Goal: Communication & Community: Answer question/provide support

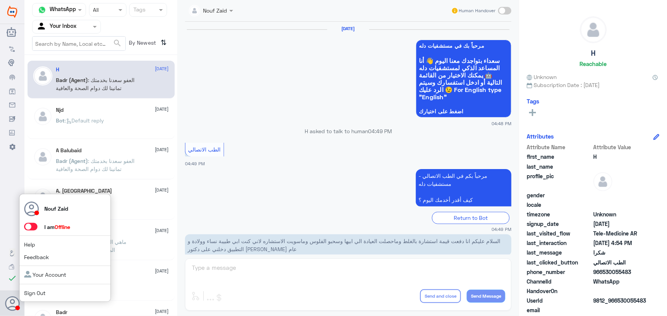
scroll to position [364, 0]
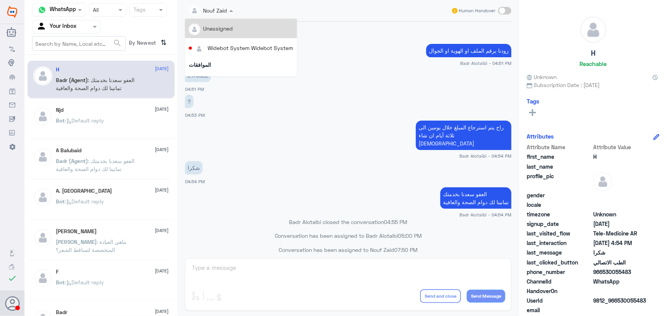
drag, startPoint x: 215, startPoint y: 10, endPoint x: 220, endPoint y: -13, distance: 23.8
click at [220, 0] on html "Dallah Hospitals Flow Builder Conversational Skills Broadcast Audience Inbox Gr…" at bounding box center [333, 158] width 667 height 316
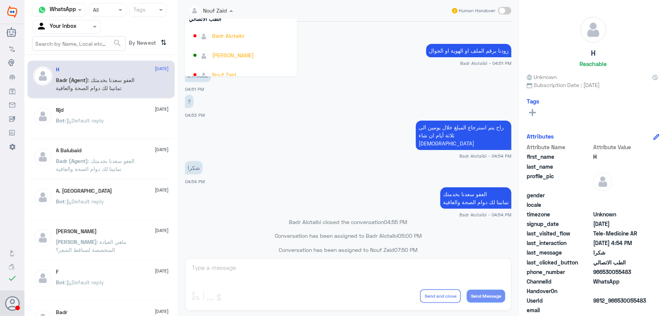
scroll to position [394, 0]
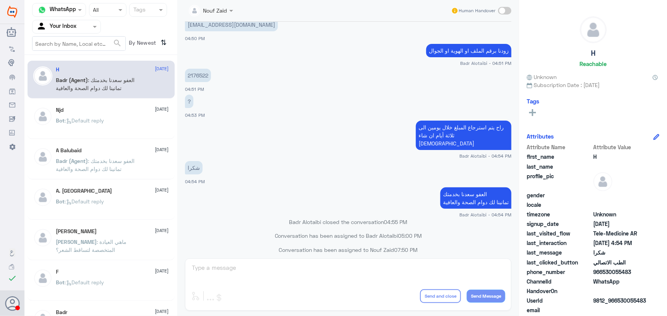
click at [238, 104] on app-msgs-text "?" at bounding box center [348, 102] width 326 height 14
click at [69, 29] on input "text" at bounding box center [57, 26] width 42 height 9
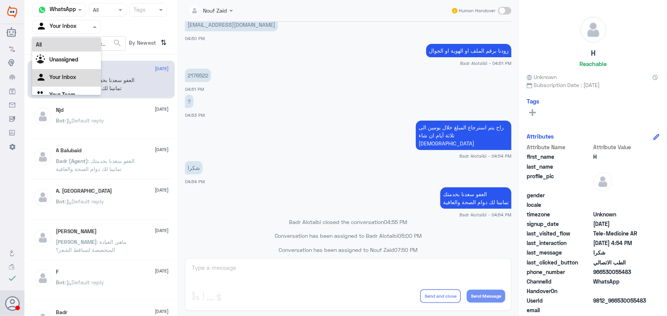
click at [75, 47] on div "All" at bounding box center [66, 44] width 69 height 14
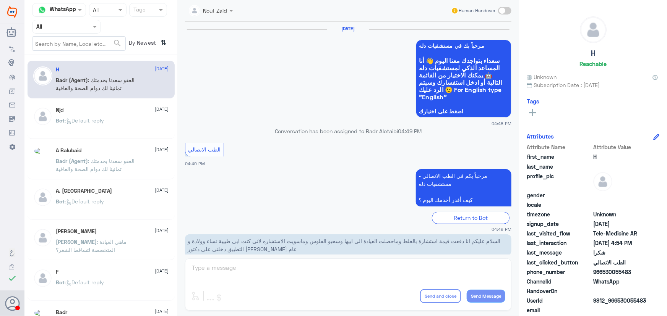
scroll to position [364, 0]
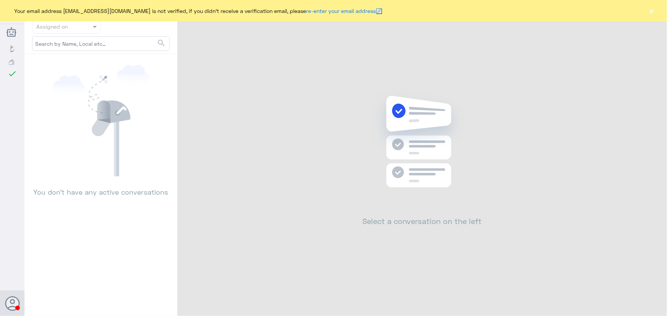
click at [650, 15] on button "×" at bounding box center [652, 11] width 8 height 8
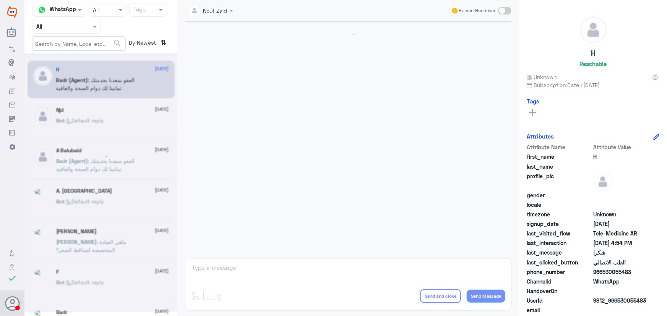
scroll to position [364, 0]
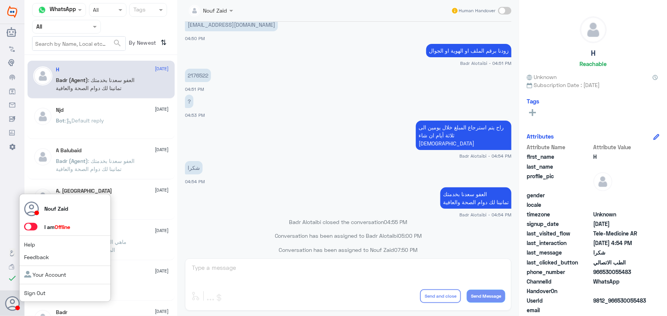
click at [27, 227] on span at bounding box center [30, 227] width 13 height 8
click at [0, 0] on input "checkbox" at bounding box center [0, 0] width 0 height 0
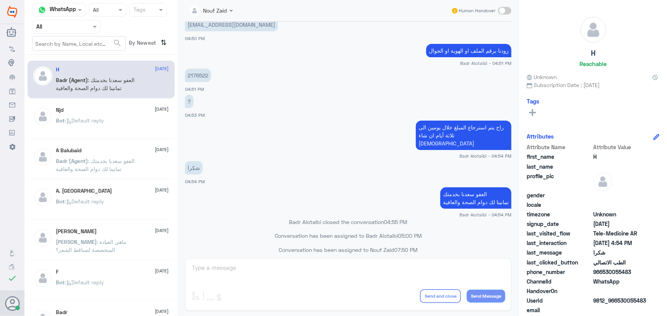
click at [385, 89] on div "2176522 04:51 PM" at bounding box center [348, 80] width 326 height 26
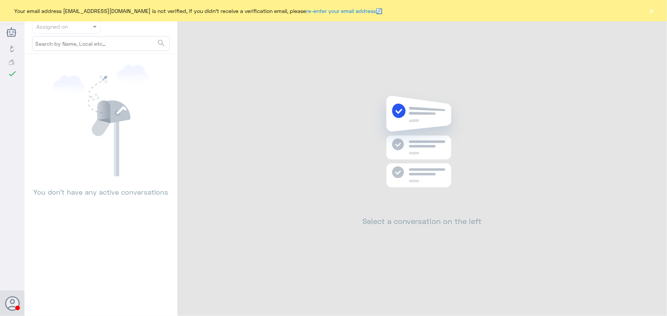
click at [649, 11] on button "×" at bounding box center [652, 11] width 8 height 8
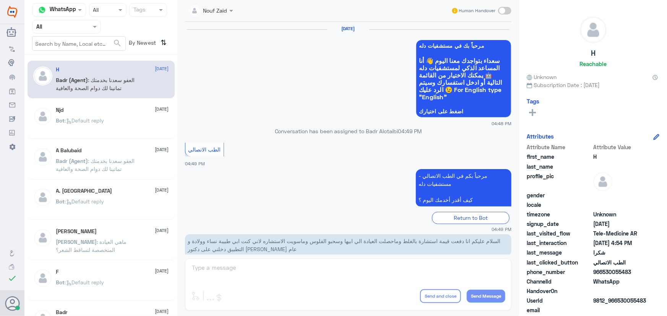
scroll to position [364, 0]
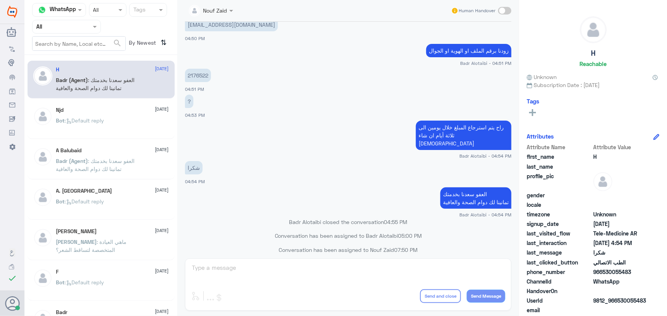
click at [53, 29] on input "text" at bounding box center [57, 26] width 42 height 9
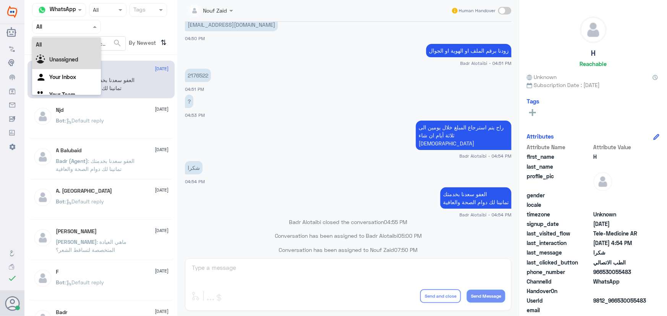
click at [59, 62] on b "Unassigned" at bounding box center [63, 59] width 29 height 6
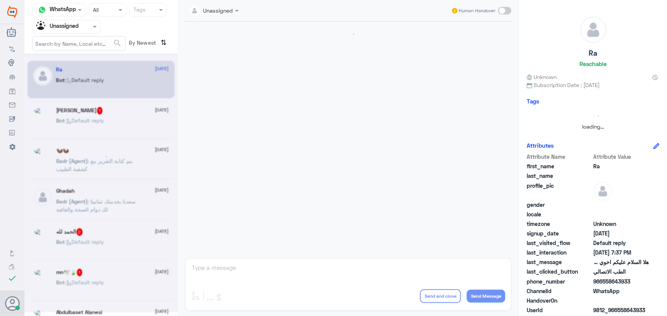
scroll to position [497, 0]
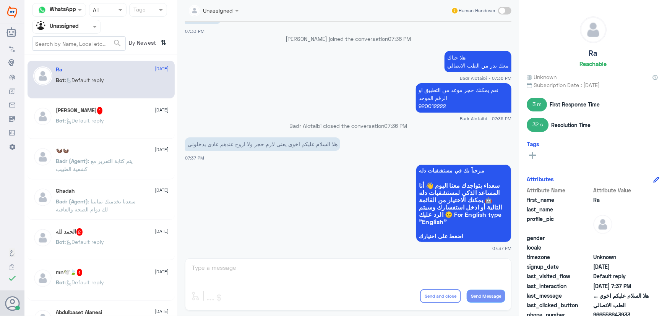
click at [100, 115] on div "Ibrahim K 1 18 August Bot : Default reply" at bounding box center [112, 121] width 113 height 29
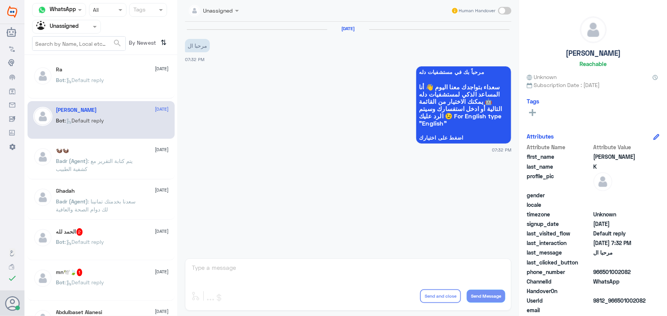
click at [99, 84] on p "Bot : Default reply" at bounding box center [80, 85] width 48 height 19
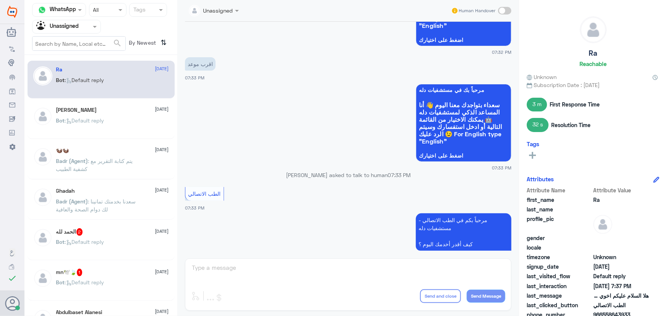
scroll to position [115, 0]
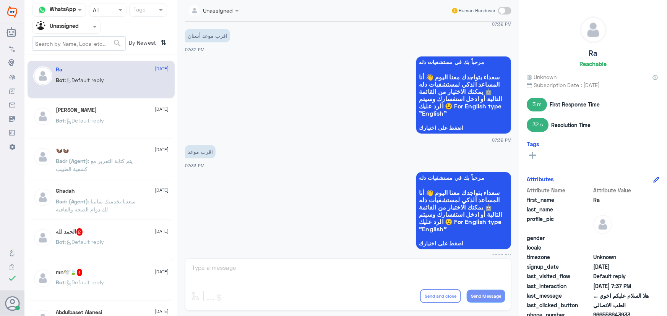
click at [96, 132] on p "Bot : Default reply" at bounding box center [80, 126] width 48 height 19
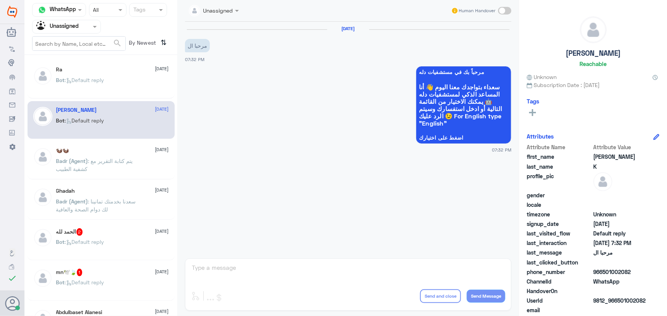
click at [103, 166] on p "Badr (Agent) : يتم كتابة التقرير مع كشفية الطبيب" at bounding box center [99, 166] width 86 height 19
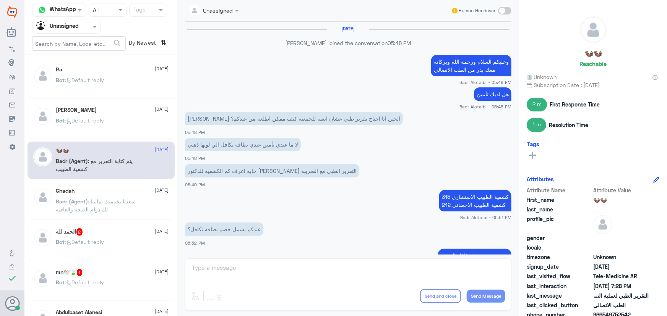
scroll to position [342, 0]
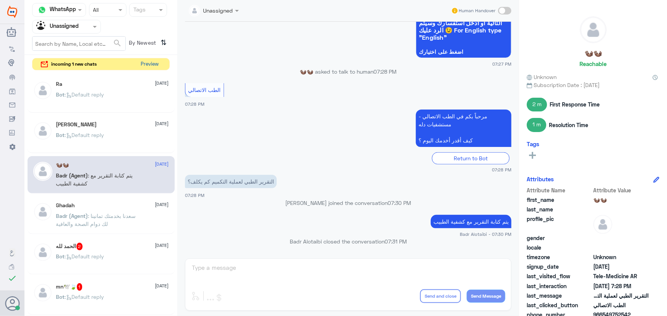
click at [158, 67] on button "Preview" at bounding box center [150, 64] width 24 height 12
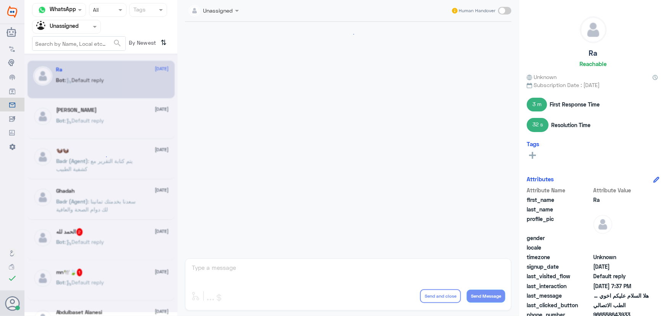
scroll to position [497, 0]
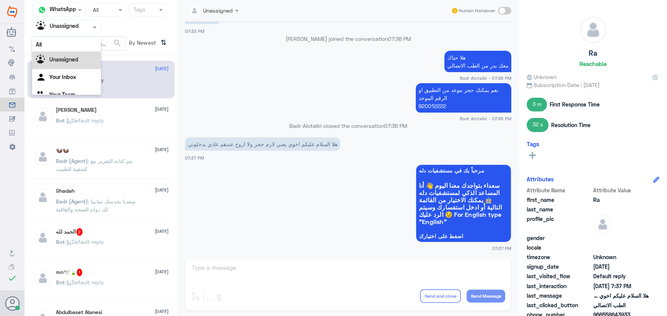
click at [54, 33] on div "Agent Filter Unassigned" at bounding box center [66, 27] width 69 height 14
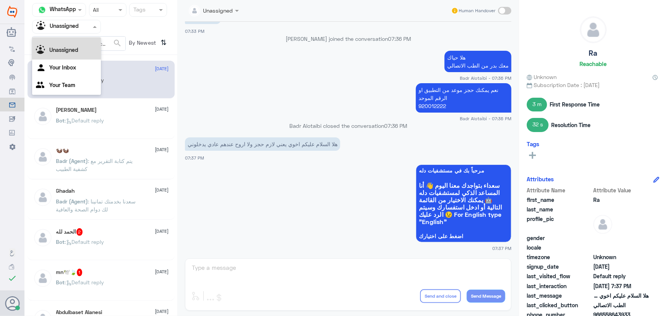
click at [58, 39] on div "All" at bounding box center [66, 35] width 69 height 14
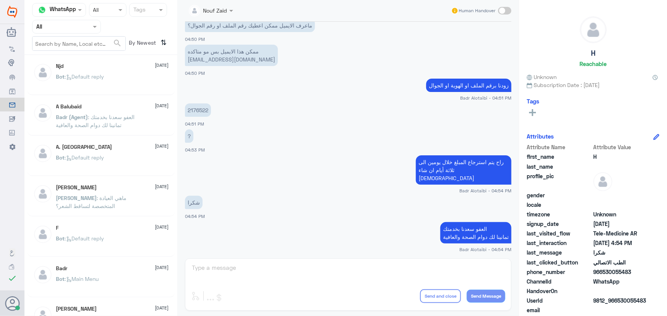
scroll to position [69, 0]
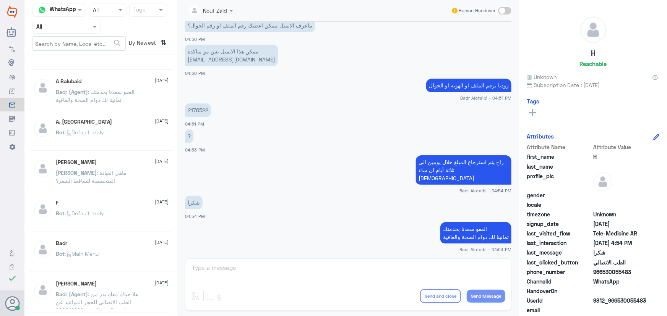
click at [113, 98] on span ": العفو سعدنا بخدمتك تمانينا لك دوام الصحة والعافية" at bounding box center [95, 96] width 79 height 15
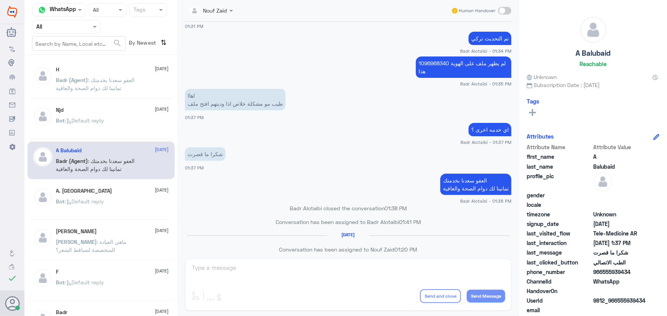
click at [113, 93] on p "Badr (Agent) : العفو سعدنا بخدمتك تمانينا لك دوام الصحة والعافية" at bounding box center [99, 85] width 86 height 19
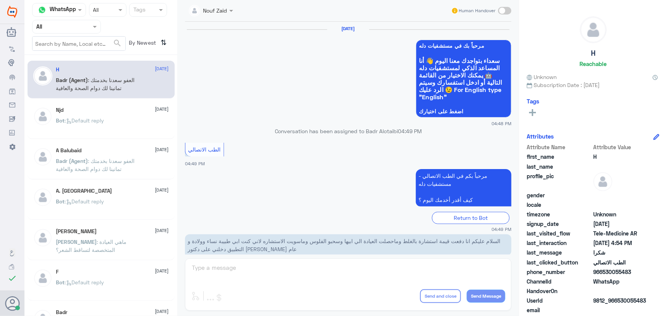
scroll to position [364, 0]
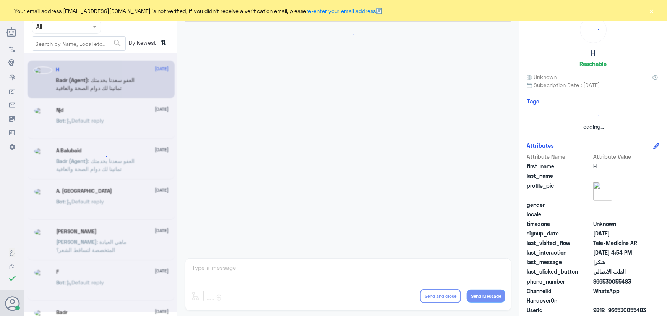
click at [651, 10] on button "×" at bounding box center [652, 11] width 8 height 8
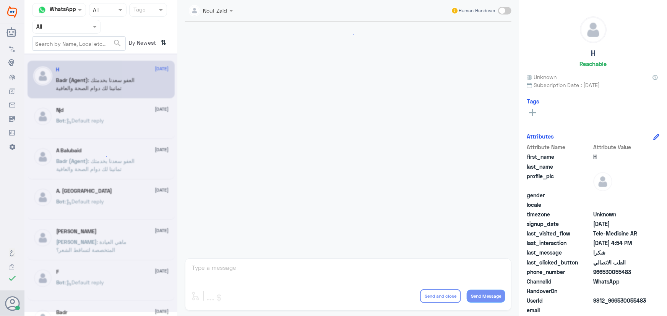
scroll to position [364, 0]
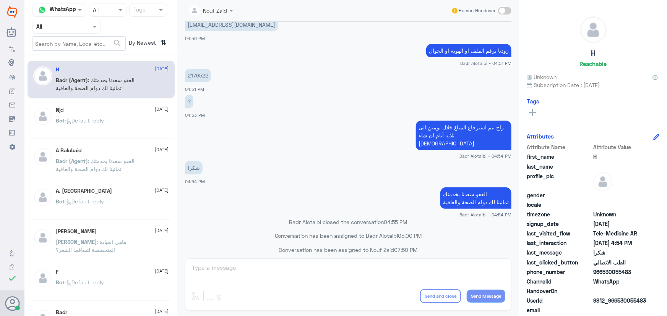
click at [138, 114] on div "Njd 10 August Bot : Default reply" at bounding box center [112, 121] width 113 height 29
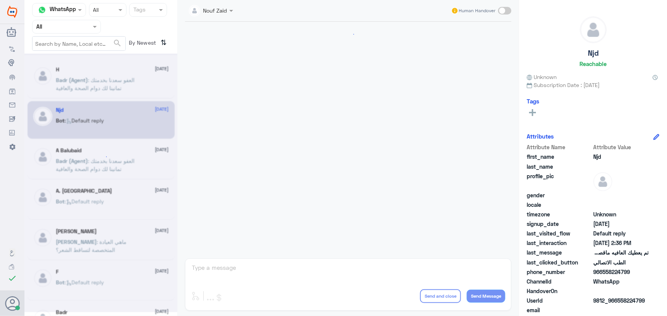
scroll to position [506, 0]
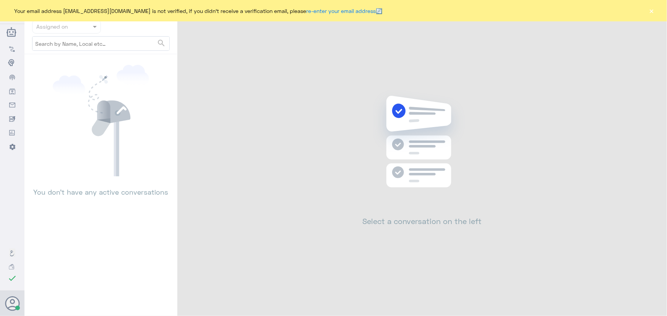
click at [649, 12] on button "×" at bounding box center [652, 11] width 8 height 8
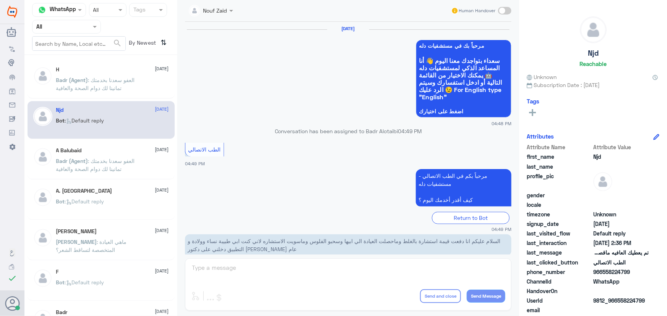
scroll to position [364, 0]
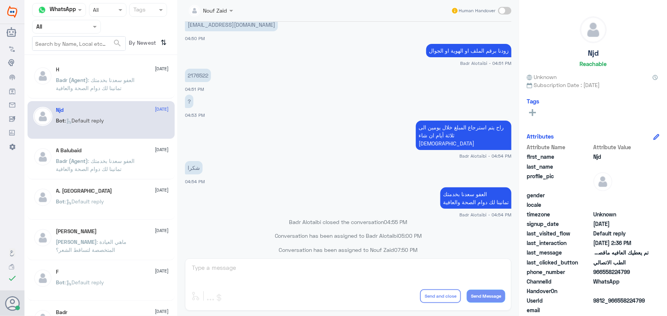
drag, startPoint x: 320, startPoint y: 239, endPoint x: 458, endPoint y: 241, distance: 137.9
click at [467, 250] on div "Conversation has been assigned to Nouf Zaid 07:50 PM" at bounding box center [348, 253] width 326 height 14
click at [356, 218] on p "Badr Alotaibi closed the conversation 04:55 PM" at bounding box center [348, 222] width 326 height 8
click at [350, 218] on p "Badr Alotaibi closed the conversation 04:55 PM" at bounding box center [348, 222] width 326 height 8
click at [348, 218] on p "Badr Alotaibi closed the conversation 04:55 PM" at bounding box center [348, 222] width 326 height 8
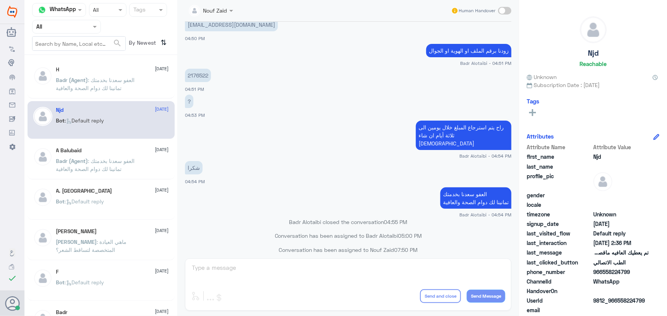
click at [348, 218] on p "Badr Alotaibi closed the conversation 04:55 PM" at bounding box center [348, 222] width 326 height 8
click at [340, 176] on div "شكرا 04:54 PM" at bounding box center [348, 172] width 326 height 26
drag, startPoint x: 339, startPoint y: 187, endPoint x: 439, endPoint y: 243, distance: 114.6
click at [432, 251] on div "10 Aug 2025 مرحباً بك في مستشفيات دله سعداء بتواجدك معنا اليوم 👋 أنا المساعد ال…" at bounding box center [348, 138] width 334 height 233
click at [452, 212] on small "Badr Alotaibi - 04:54 PM" at bounding box center [348, 215] width 326 height 6
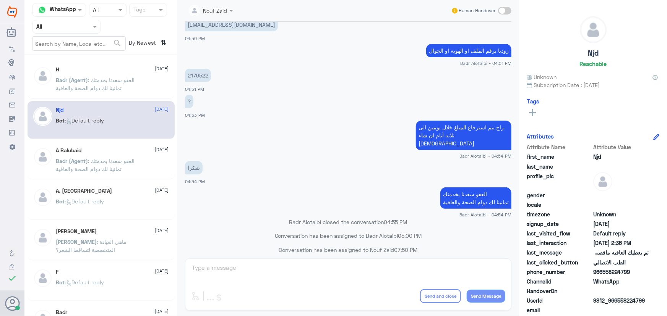
drag, startPoint x: 465, startPoint y: 207, endPoint x: 479, endPoint y: 211, distance: 13.9
click at [479, 211] on div "10 Aug 2025 مرحباً بك في مستشفيات دله سعداء بتواجدك معنا اليوم 👋 أنا المساعد ال…" at bounding box center [348, 138] width 334 height 233
click at [425, 212] on small "Badr Alotaibi - 04:54 PM" at bounding box center [348, 215] width 326 height 6
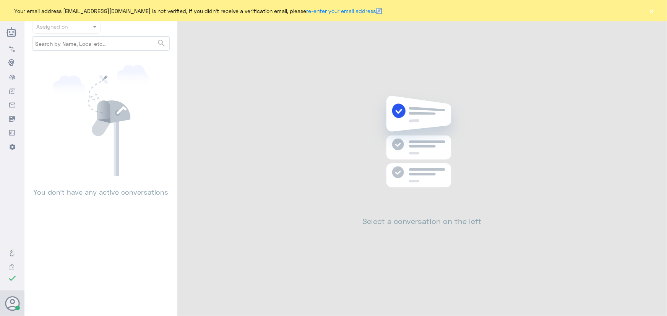
click at [653, 11] on button "×" at bounding box center [652, 11] width 8 height 8
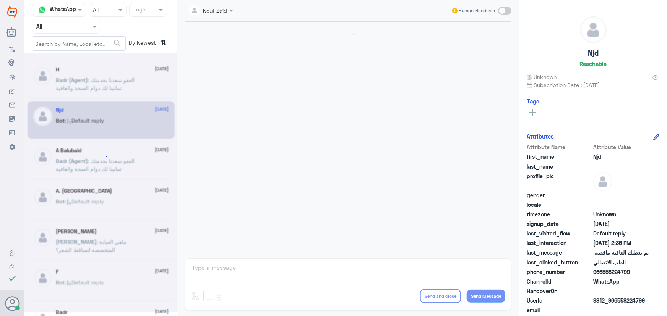
scroll to position [364, 0]
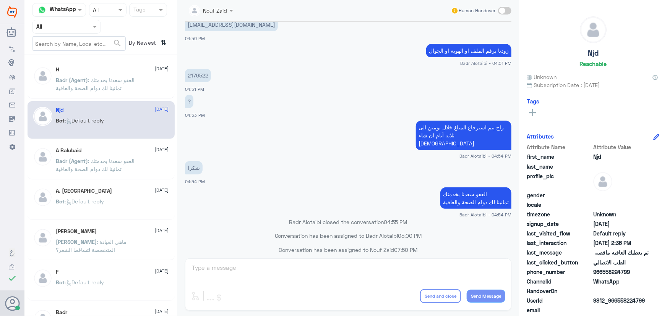
click at [75, 95] on div "H 10 August Badr (Agent) : العفو سعدنا بخدمتك تمانينا لك دوام الصحة والعافية" at bounding box center [101, 80] width 147 height 38
click at [68, 80] on span "Badr (Agent)" at bounding box center [72, 80] width 32 height 6
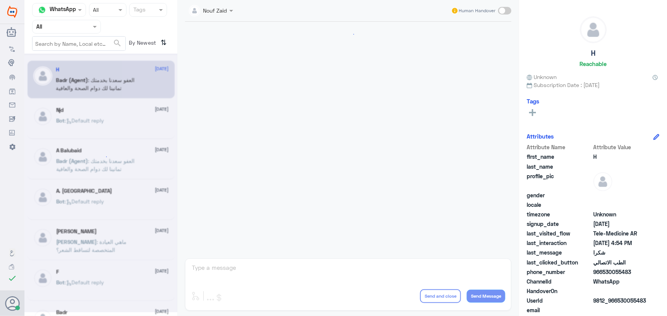
scroll to position [364, 0]
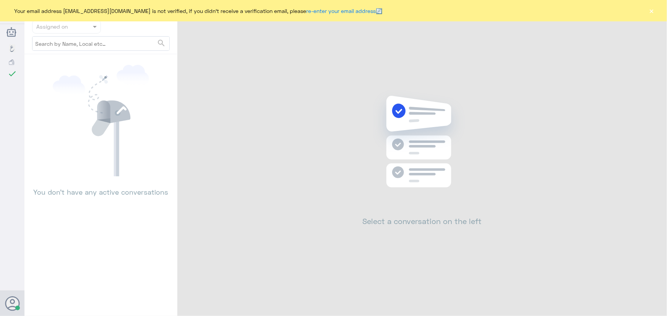
click at [648, 14] on button "×" at bounding box center [652, 11] width 8 height 8
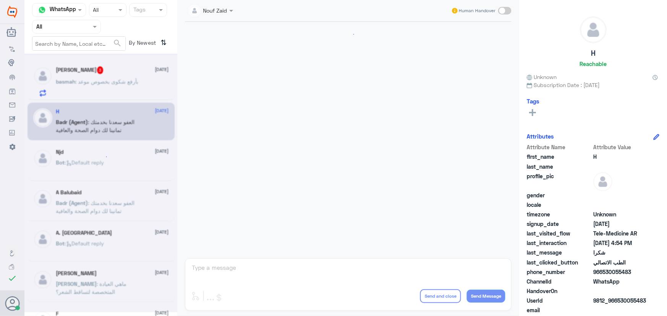
scroll to position [34, 0]
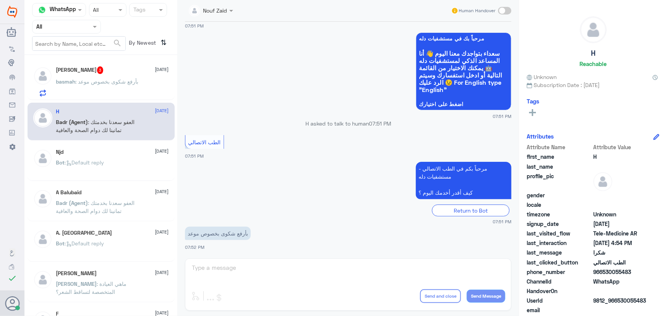
click at [103, 97] on div "[PERSON_NAME] 3 [DATE] basmah : بأرفع شكوى بخصوص موعد" at bounding box center [101, 80] width 147 height 39
click at [104, 86] on p "basmah : بأرفع شكوى بخصوص موعد" at bounding box center [97, 87] width 83 height 19
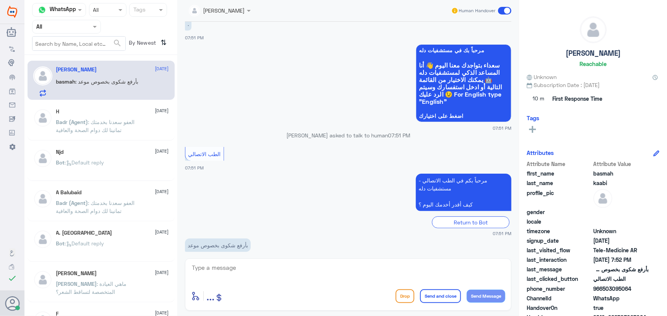
scroll to position [34, 0]
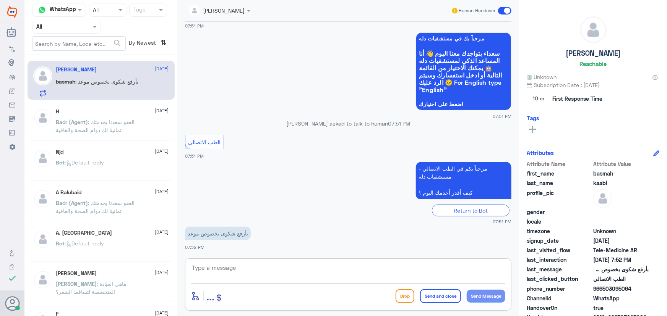
drag, startPoint x: 306, startPoint y: 279, endPoint x: 303, endPoint y: 274, distance: 6.9
click at [304, 276] on textarea at bounding box center [348, 272] width 314 height 19
paste textarea "مرحباً معك نوف من الطب الاتصالي"
type textarea "مرحباً معك نوف من الطب الاتصالي"
click at [489, 295] on button "Send Message" at bounding box center [485, 296] width 39 height 13
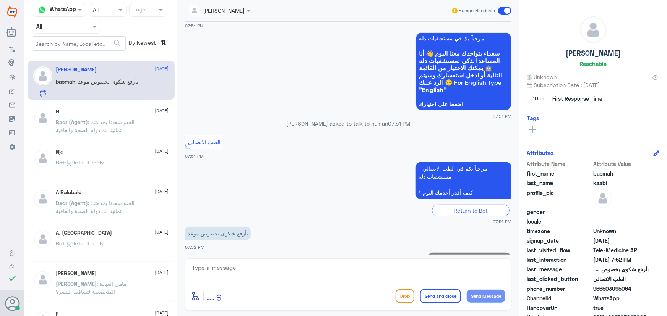
scroll to position [58, 0]
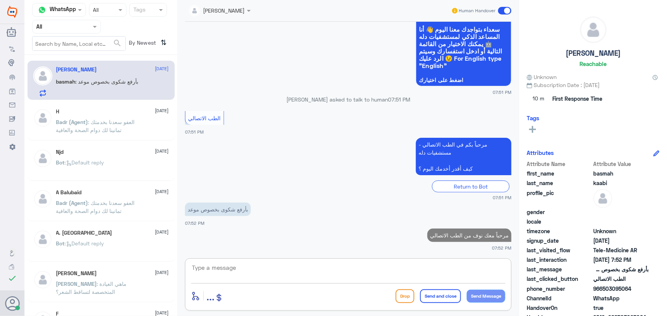
click at [458, 270] on textarea at bounding box center [348, 272] width 314 height 19
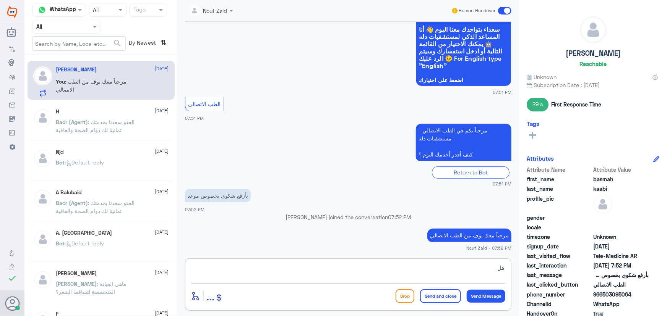
type textarea "ه"
type textarea "ك"
type textarea "م"
drag, startPoint x: 602, startPoint y: 293, endPoint x: 633, endPoint y: 294, distance: 30.6
click at [633, 294] on span "966503095064" at bounding box center [620, 295] width 55 height 8
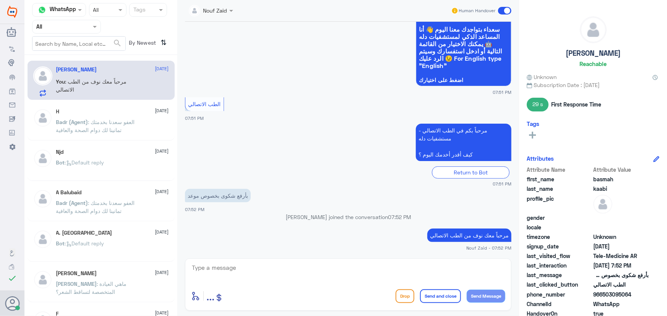
copy span "503095064"
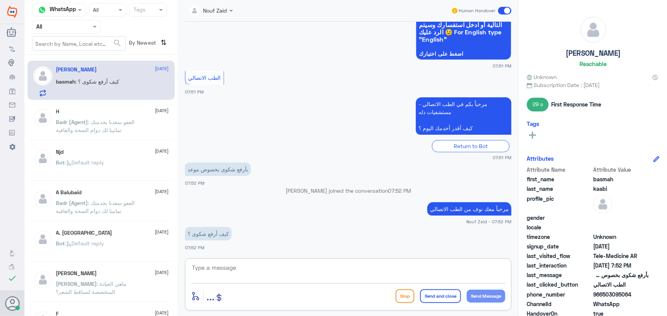
click at [291, 265] on textarea at bounding box center [348, 272] width 314 height 19
drag, startPoint x: 460, startPoint y: 269, endPoint x: 469, endPoint y: 267, distance: 8.9
click at [469, 267] on textarea "هل الشكوى تعلق بالطب الاتصالي؟" at bounding box center [348, 272] width 314 height 19
click at [469, 268] on textarea "هل الشكوى تتخص المواعيد عن بعد بالطب الاتصالي؟" at bounding box center [348, 272] width 314 height 19
click at [414, 269] on textarea "هل الشكوى تخص المواعيد عن بعد بالطب الاتصالي؟" at bounding box center [348, 272] width 314 height 19
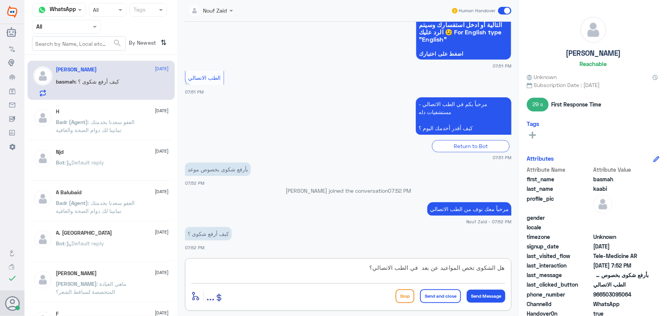
click at [417, 269] on textarea "هل الشكوى تخص المواعيد عن بعد في الطب الاتصالي؟" at bounding box center [348, 272] width 314 height 19
type textarea "هل الشكوى تخص المواعيد عن بعد في الطب الاتصالي؟"
drag, startPoint x: 457, startPoint y: 297, endPoint x: 462, endPoint y: 299, distance: 5.7
click at [457, 297] on button "Send and close" at bounding box center [440, 297] width 41 height 14
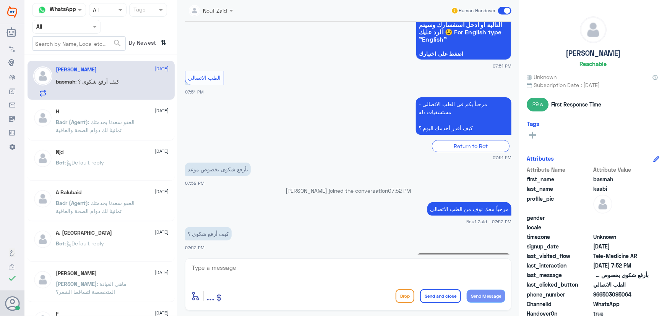
scroll to position [117, 0]
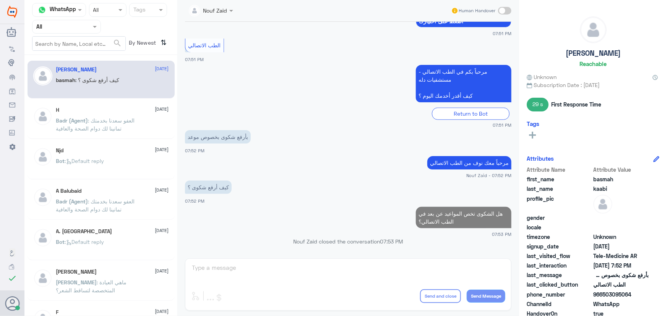
click at [508, 10] on span at bounding box center [504, 11] width 13 height 8
click at [0, 0] on input "checkbox" at bounding box center [0, 0] width 0 height 0
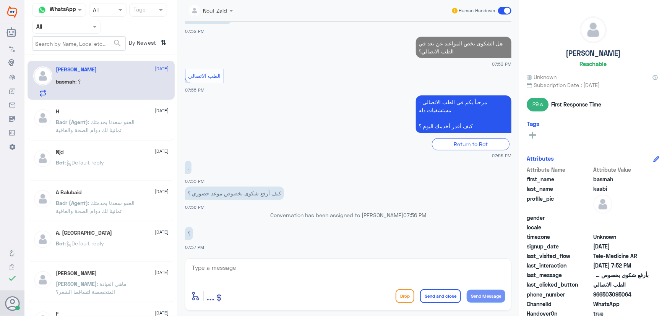
scroll to position [53, 0]
drag, startPoint x: 264, startPoint y: 266, endPoint x: 262, endPoint y: 273, distance: 6.8
click at [262, 270] on textarea at bounding box center [348, 272] width 314 height 19
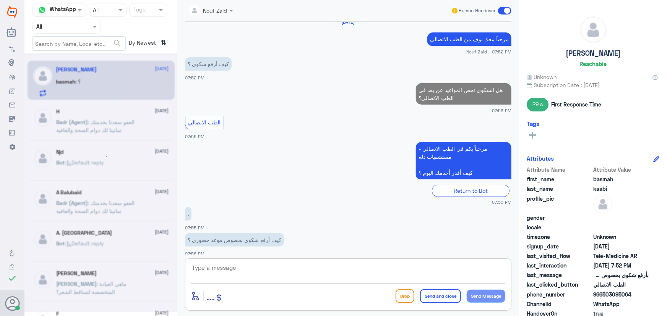
scroll to position [0, 0]
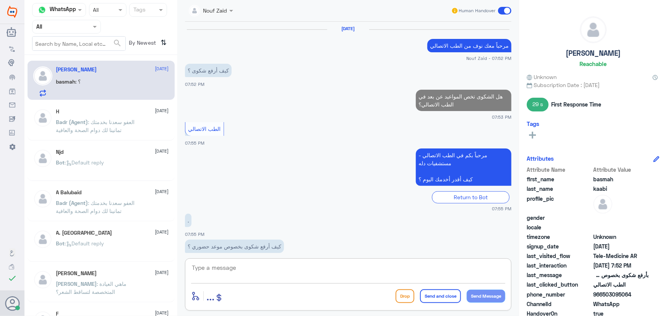
click at [500, 92] on p "هل الشكوى تخص المواعيد عن بعد في الطب الاتصالي؟" at bounding box center [464, 100] width 96 height 21
drag, startPoint x: 504, startPoint y: 95, endPoint x: 440, endPoint y: 103, distance: 65.1
click at [447, 104] on p "هل الشكوى تخص المواعيد عن بعد في الطب الاتصالي؟" at bounding box center [464, 100] width 96 height 21
click at [437, 103] on p "هل الشكوى تخص المواعيد عن بعد في الطب الاتصالي؟" at bounding box center [464, 100] width 96 height 21
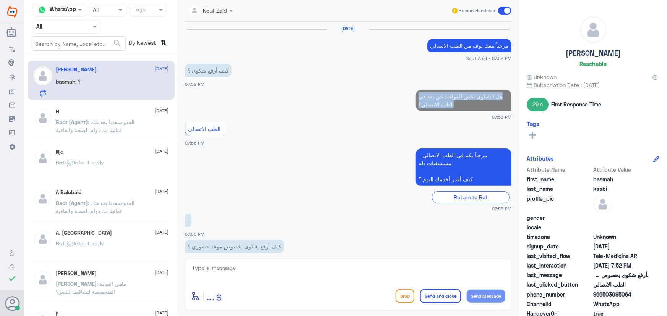
click at [437, 103] on p "هل الشكوى تخص المواعيد عن بعد في الطب الاتصالي؟" at bounding box center [464, 100] width 96 height 21
copy p "هل الشكوى تخص المواعيد عن بعد في الطب الاتصالي؟"
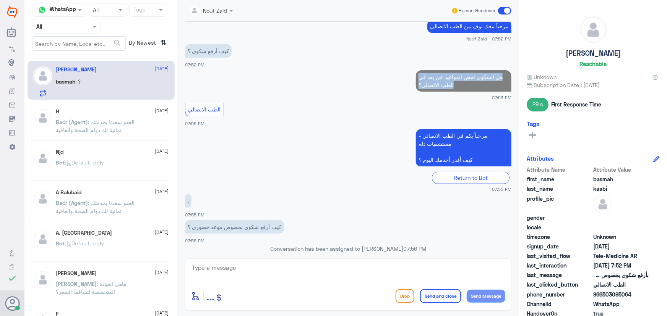
scroll to position [53, 0]
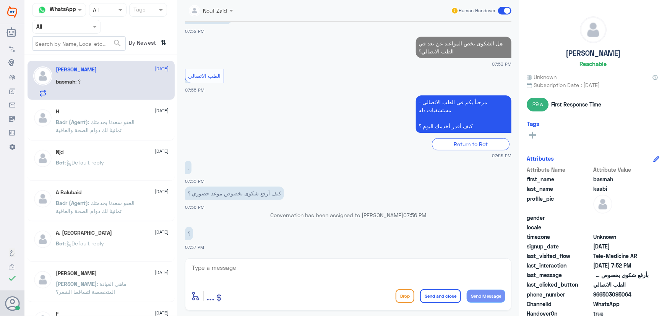
click at [306, 266] on textarea at bounding box center [348, 272] width 314 height 19
paste textarea "هل الشكوى تخص المواعيد عن بعد في الطب الاتصالي؟"
type textarea "هل الشكوى تخص المواعيد عن بعد في الطب الاتصالي؟"
click at [493, 298] on button "Send Message" at bounding box center [485, 296] width 39 height 13
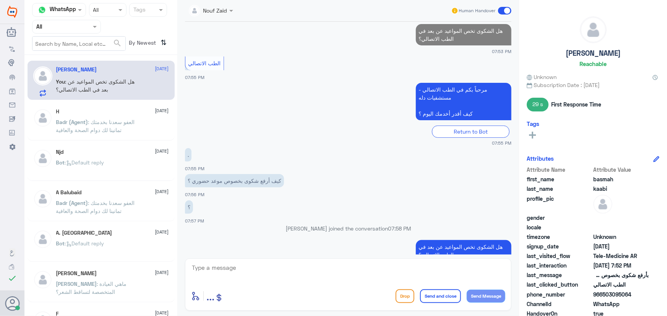
scroll to position [16, 0]
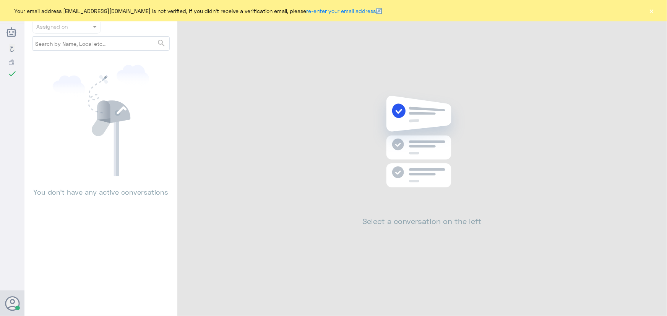
click at [646, 9] on div "Your email address [EMAIL_ADDRESS][DOMAIN_NAME] is not verified, if you didn't …" at bounding box center [333, 10] width 667 height 21
click at [655, 10] on button "×" at bounding box center [652, 11] width 8 height 8
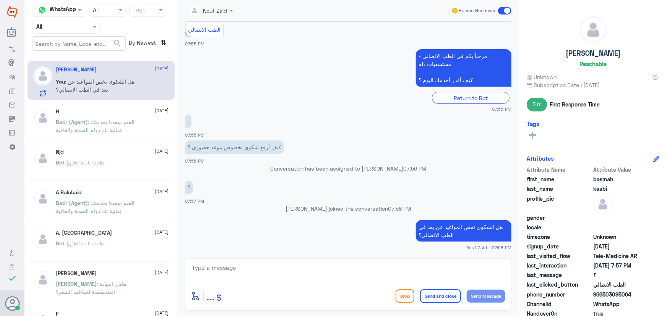
click at [133, 83] on span ": هل الشكوى تخص المواعيد عن بعد في الطب الاتصالي؟" at bounding box center [95, 85] width 79 height 15
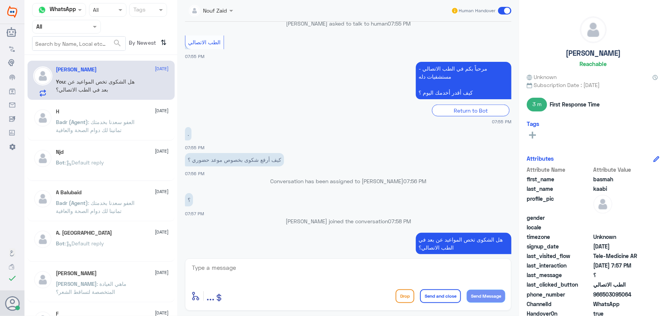
scroll to position [275, 0]
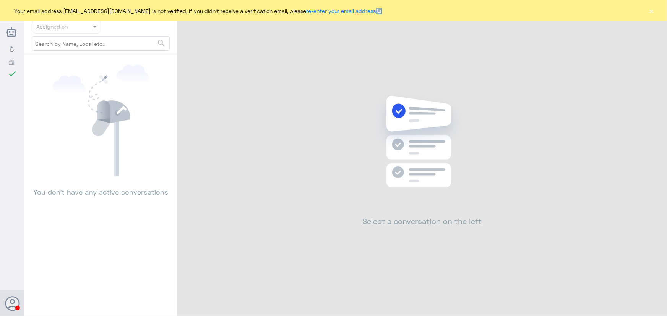
click at [649, 12] on button "×" at bounding box center [652, 11] width 8 height 8
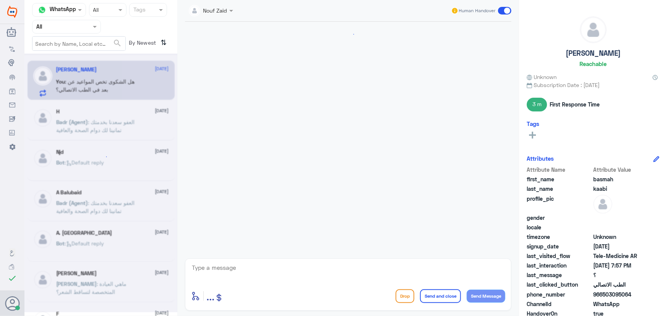
scroll to position [275, 0]
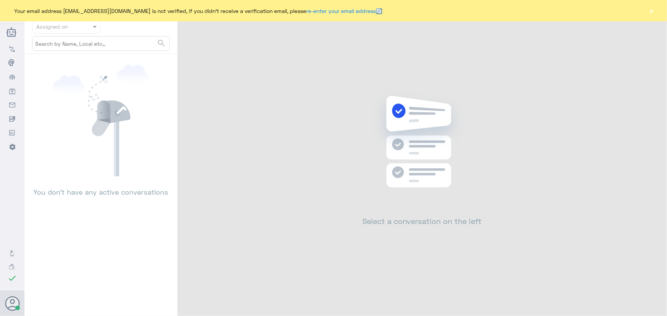
click at [653, 8] on button "×" at bounding box center [652, 11] width 8 height 8
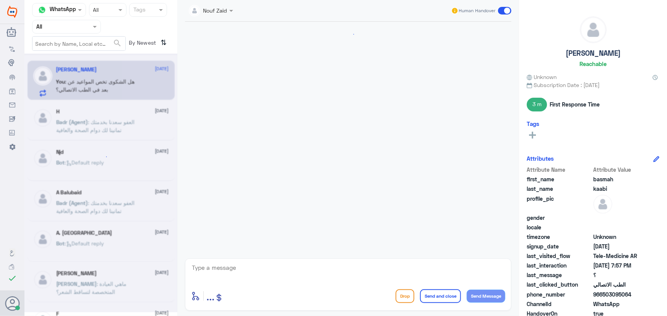
scroll to position [275, 0]
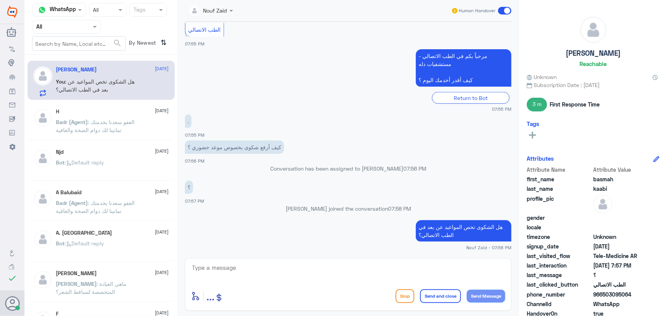
click at [131, 115] on div "H 10 August Badr (Agent) : العفو سعدنا بخدمتك تمانينا لك دوام الصحة والعافية" at bounding box center [112, 122] width 113 height 29
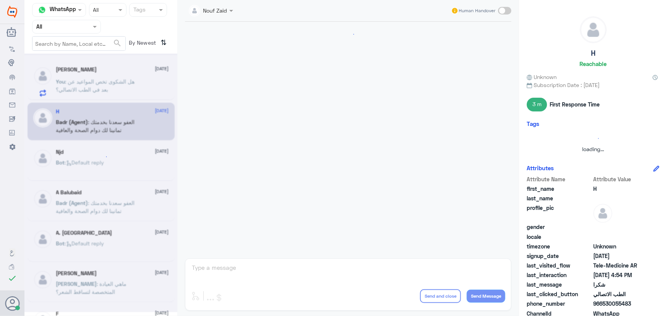
scroll to position [364, 0]
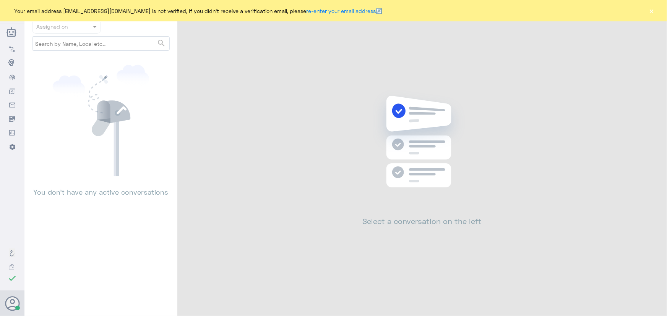
click at [651, 13] on button "×" at bounding box center [652, 11] width 8 height 8
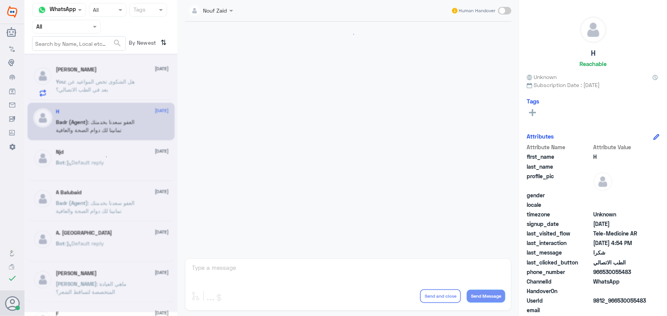
scroll to position [275, 0]
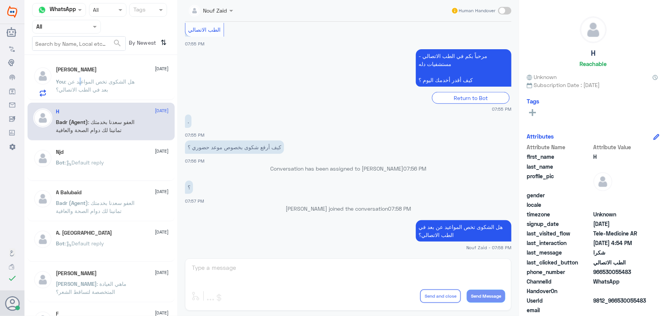
click at [81, 84] on span ": هل الشكوى تخص المواعيد عن بعد في الطب الاتصالي؟" at bounding box center [95, 85] width 79 height 15
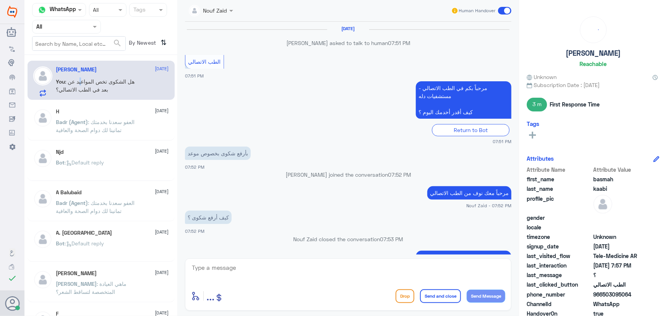
scroll to position [275, 0]
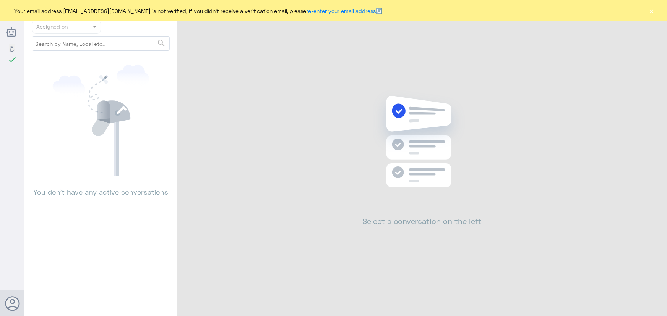
click at [648, 11] on button "×" at bounding box center [652, 11] width 8 height 8
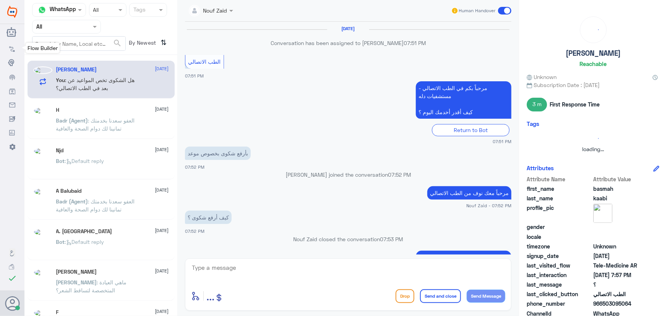
scroll to position [275, 0]
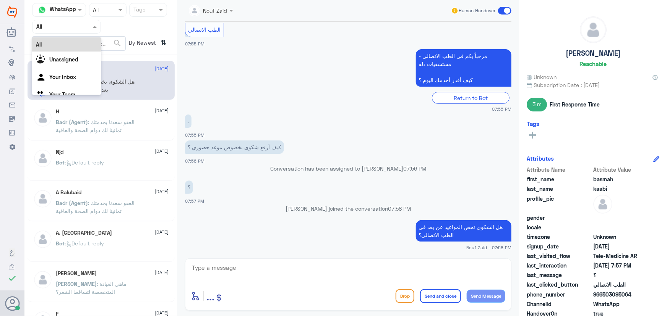
click at [71, 29] on input "text" at bounding box center [57, 26] width 42 height 9
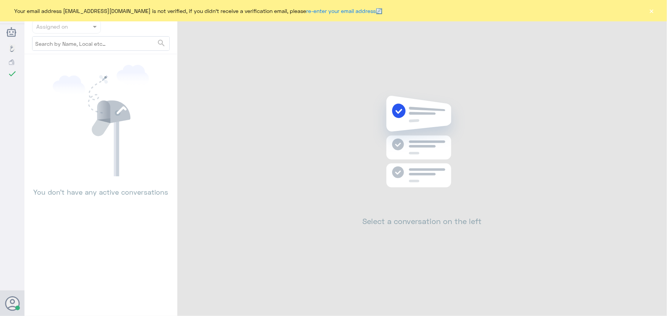
click at [655, 11] on div "Your email address [EMAIL_ADDRESS][DOMAIN_NAME] is not verified, if you didn't …" at bounding box center [333, 10] width 667 height 21
click at [652, 12] on button "×" at bounding box center [652, 11] width 8 height 8
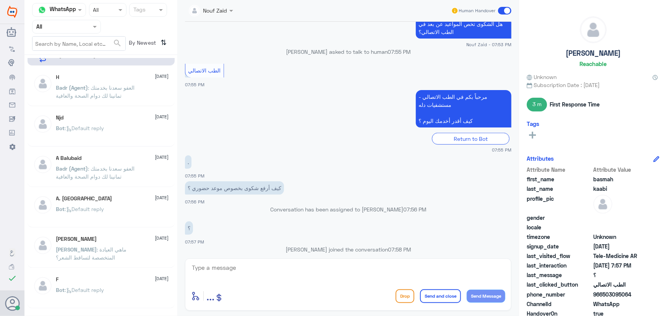
scroll to position [275, 0]
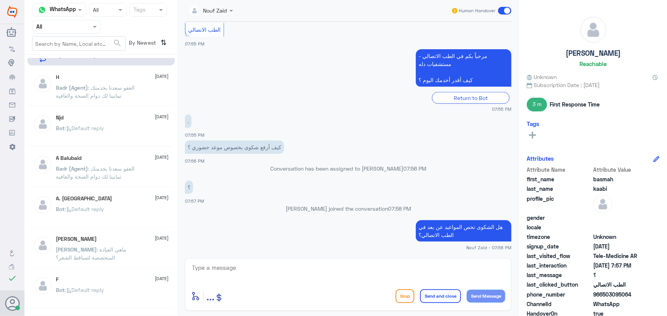
click at [508, 7] on span at bounding box center [504, 11] width 13 height 8
click at [0, 0] on input "checkbox" at bounding box center [0, 0] width 0 height 0
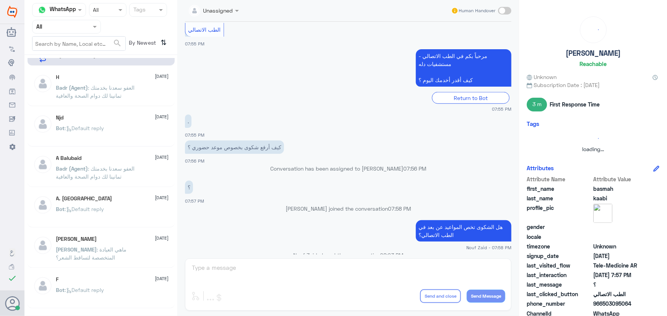
scroll to position [288, 0]
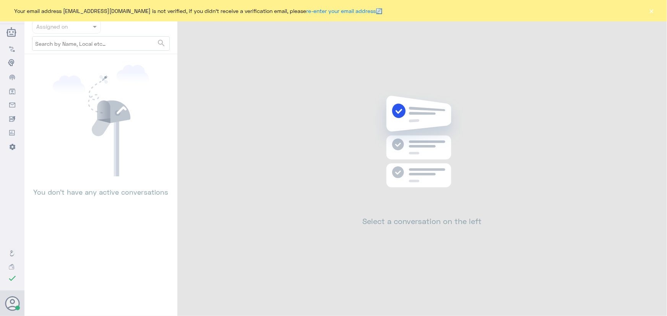
click at [646, 14] on div "Your email address [EMAIL_ADDRESS][DOMAIN_NAME] is not verified, if you didn't …" at bounding box center [333, 10] width 667 height 21
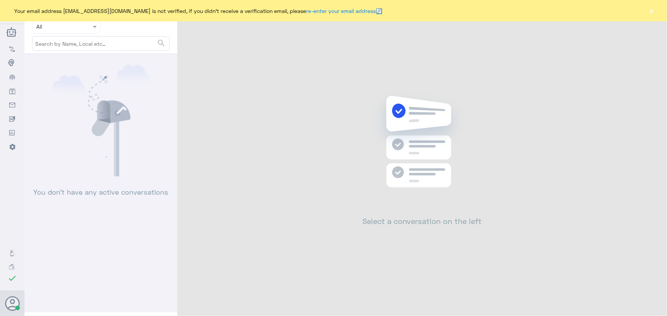
click at [648, 13] on div "Your email address [EMAIL_ADDRESS][DOMAIN_NAME] is not verified, if you didn't …" at bounding box center [333, 10] width 667 height 21
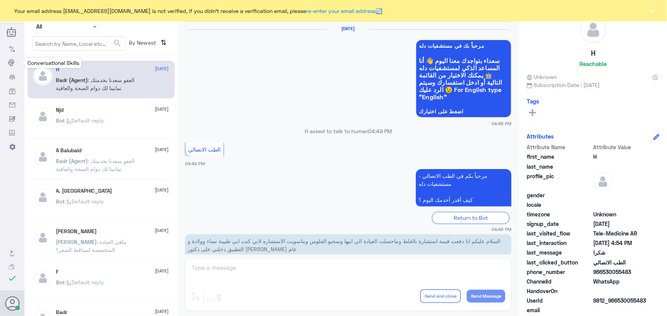
scroll to position [364, 0]
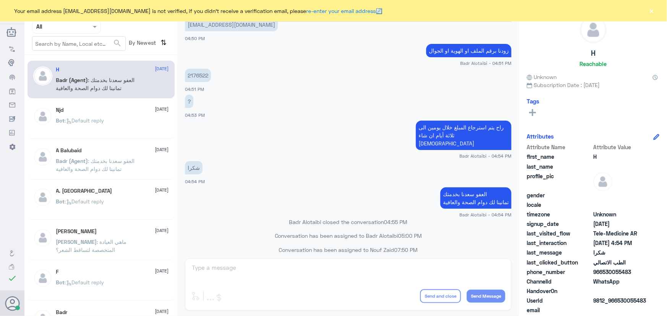
click at [649, 16] on div "Your email address [EMAIL_ADDRESS][DOMAIN_NAME] is not verified, if you didn't …" at bounding box center [333, 10] width 667 height 21
click at [657, 5] on div "Your email address n_zaid@DallahHealth.com is not verified, if you didn't recei…" at bounding box center [333, 10] width 667 height 21
drag, startPoint x: 654, startPoint y: 13, endPoint x: 649, endPoint y: 15, distance: 4.6
click at [653, 13] on button "×" at bounding box center [652, 11] width 8 height 8
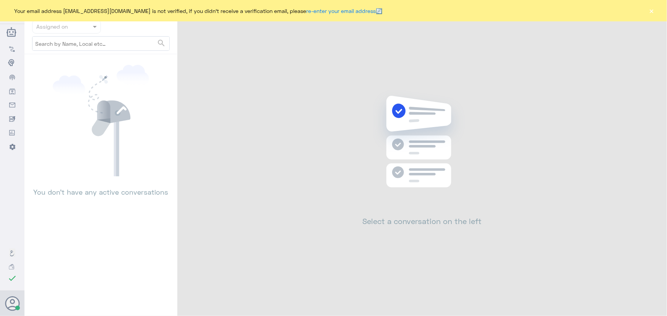
click at [653, 10] on button "×" at bounding box center [652, 11] width 8 height 8
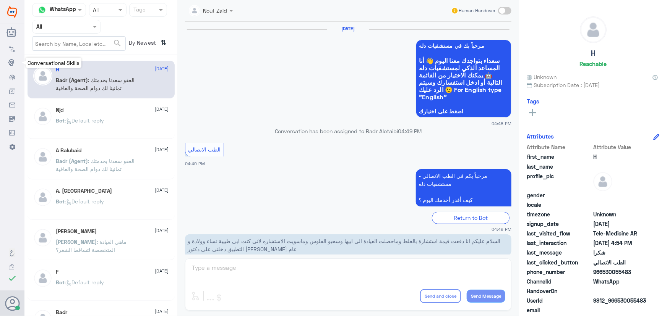
scroll to position [364, 0]
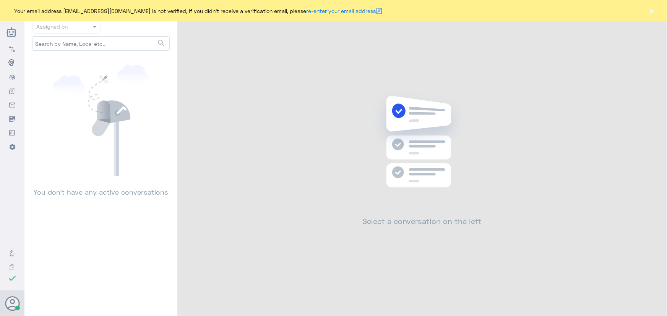
click at [652, 12] on button "×" at bounding box center [652, 11] width 8 height 8
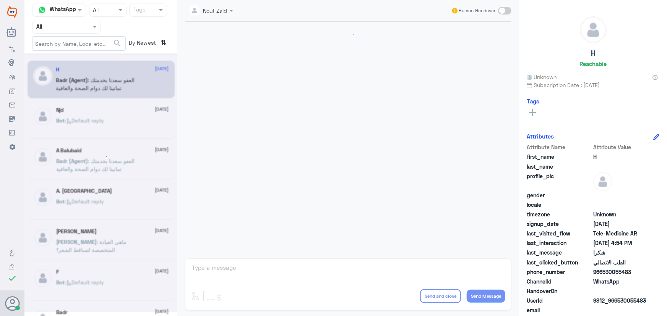
scroll to position [364, 0]
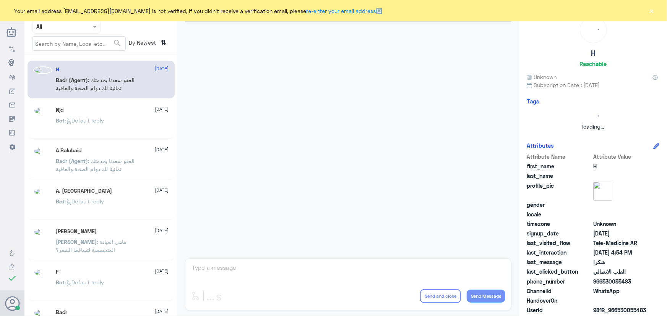
click at [658, 11] on div "Your email address [EMAIL_ADDRESS][DOMAIN_NAME] is not verified, if you didn't …" at bounding box center [333, 10] width 667 height 21
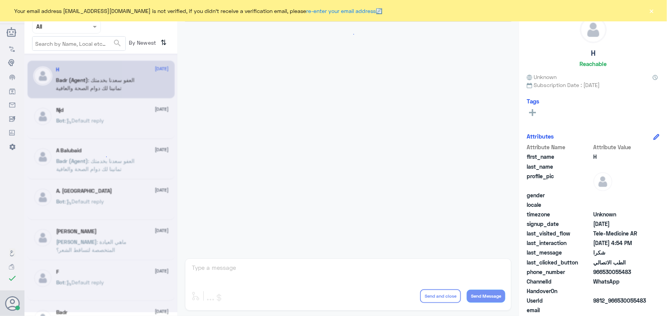
scroll to position [364, 0]
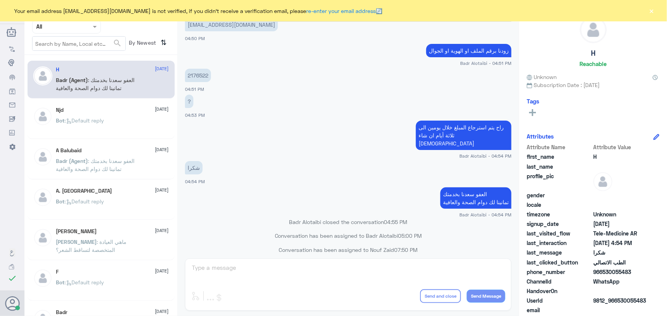
click at [656, 11] on div "Your email address [EMAIL_ADDRESS][DOMAIN_NAME] is not verified, if you didn't …" at bounding box center [333, 10] width 667 height 21
click at [654, 11] on button "×" at bounding box center [652, 11] width 8 height 8
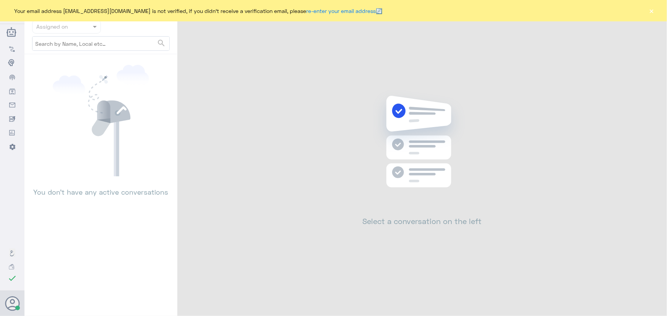
click at [654, 14] on div "Your email address [EMAIL_ADDRESS][DOMAIN_NAME] is not verified, if you didn't …" at bounding box center [333, 10] width 667 height 21
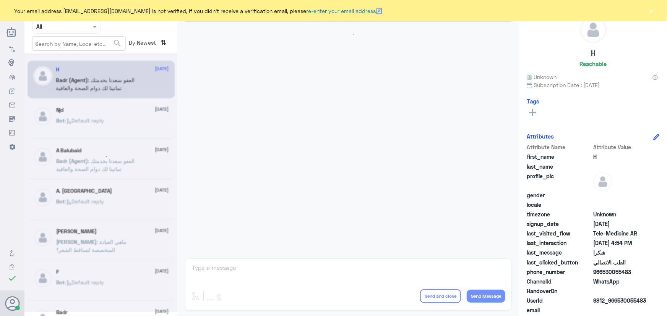
scroll to position [364, 0]
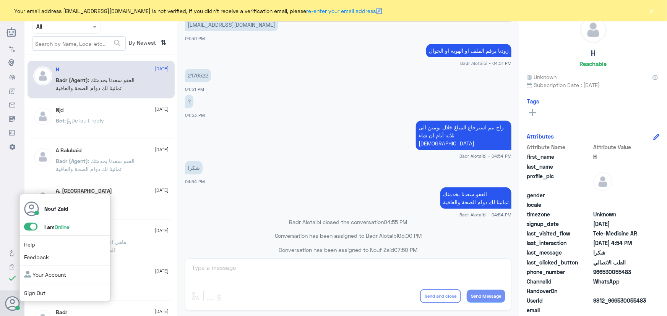
click at [33, 228] on span at bounding box center [30, 227] width 13 height 8
click at [0, 0] on input "checkbox" at bounding box center [0, 0] width 0 height 0
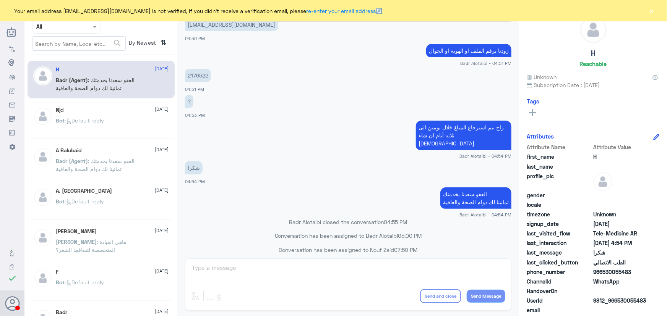
click at [652, 8] on button "×" at bounding box center [652, 11] width 8 height 8
